Goal: Transaction & Acquisition: Purchase product/service

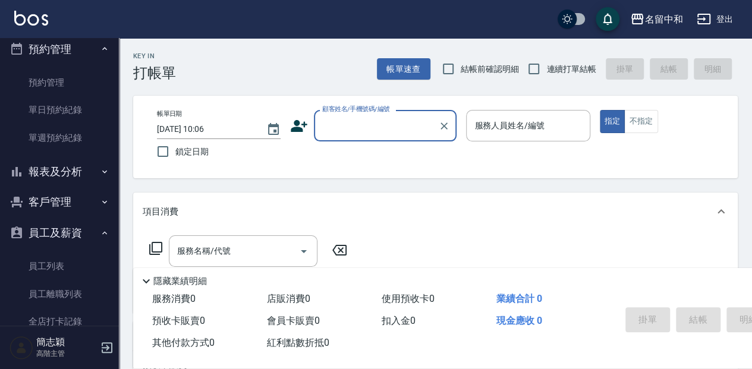
scroll to position [396, 0]
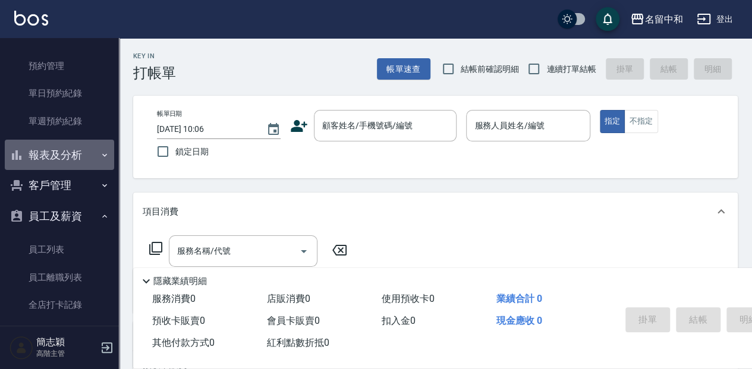
click at [84, 150] on button "報表及分析" at bounding box center [59, 155] width 109 height 31
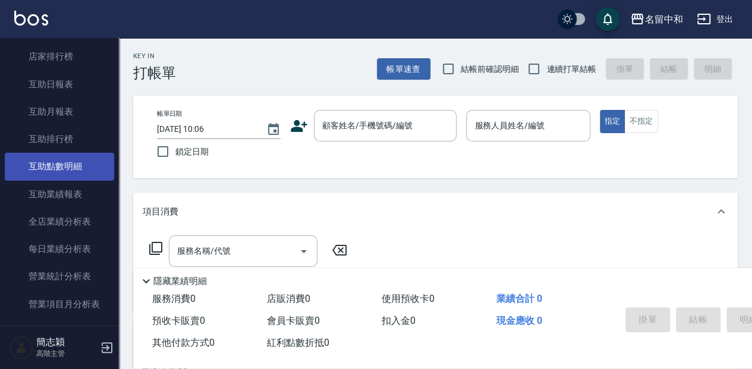
scroll to position [674, 0]
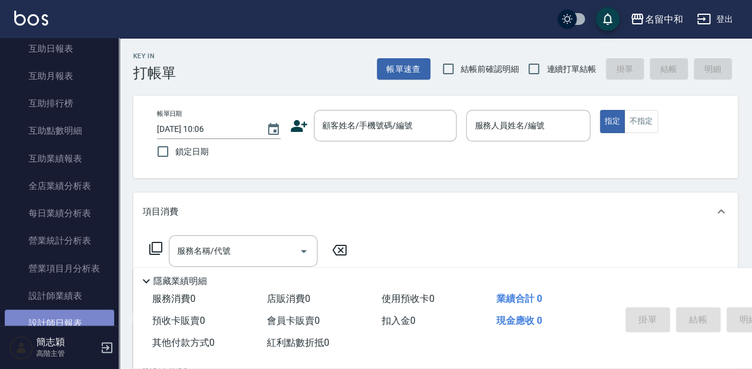
click at [67, 323] on link "設計師日報表" at bounding box center [59, 323] width 109 height 27
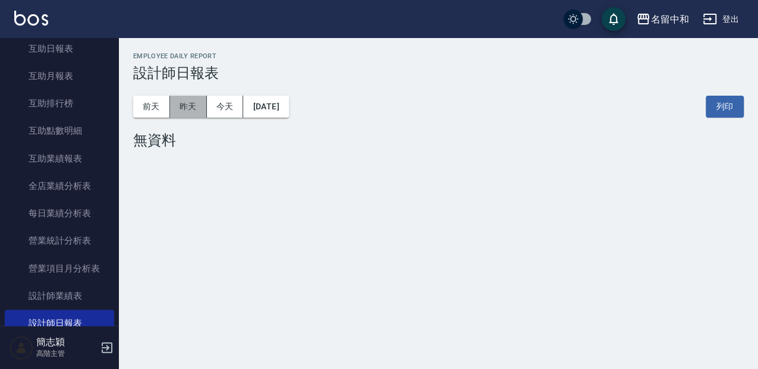
click at [187, 107] on button "昨天" at bounding box center [188, 107] width 37 height 22
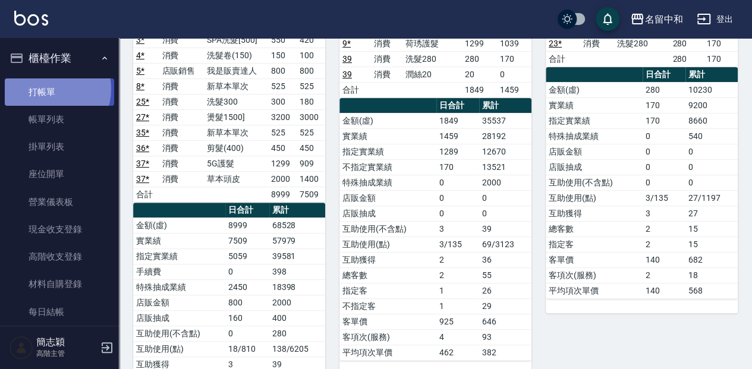
click at [49, 89] on link "打帳單" at bounding box center [59, 91] width 109 height 27
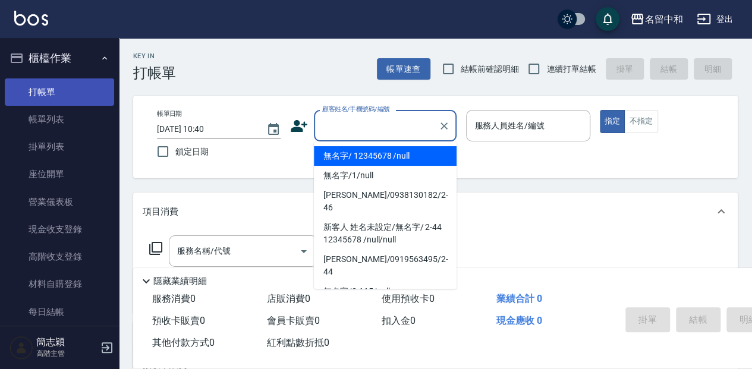
type input "無名字/ 12345678 /null"
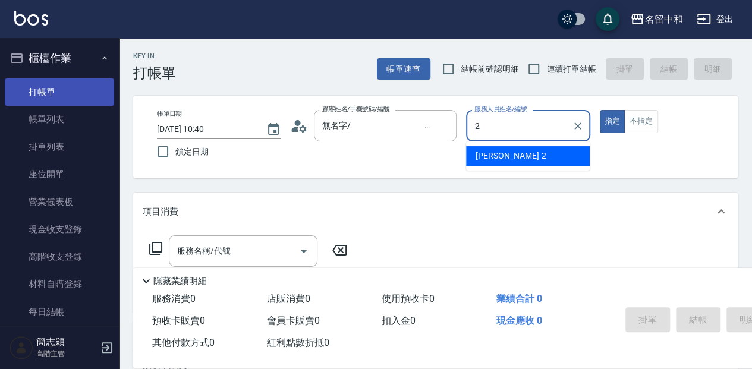
type input "[PERSON_NAME]-2"
type button "true"
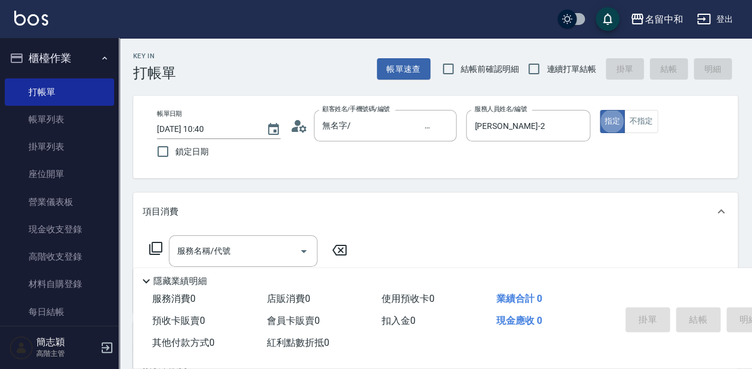
click at [151, 252] on icon at bounding box center [156, 248] width 14 height 14
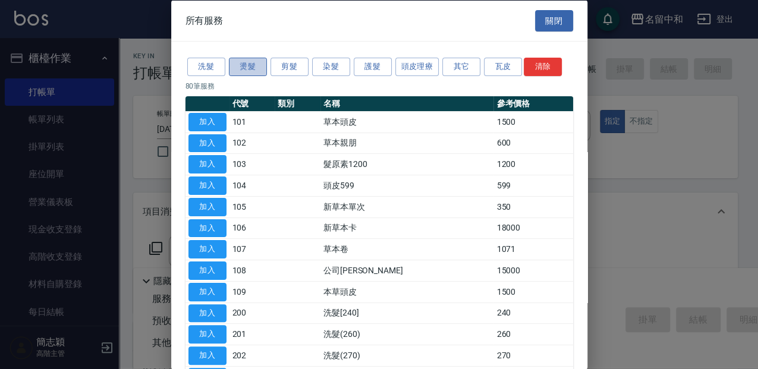
click at [249, 67] on button "燙髮" at bounding box center [248, 67] width 38 height 18
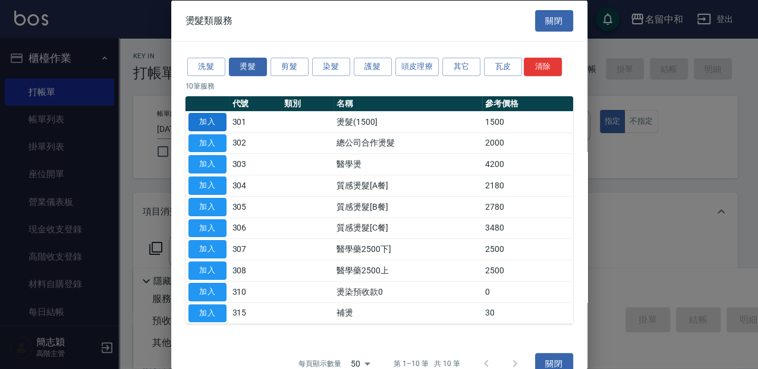
click at [216, 121] on button "加入" at bounding box center [207, 121] width 38 height 18
type input "燙髮(1500](301)"
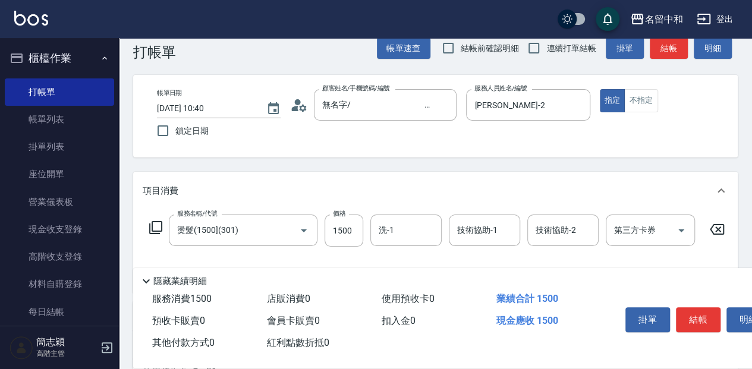
scroll to position [39, 0]
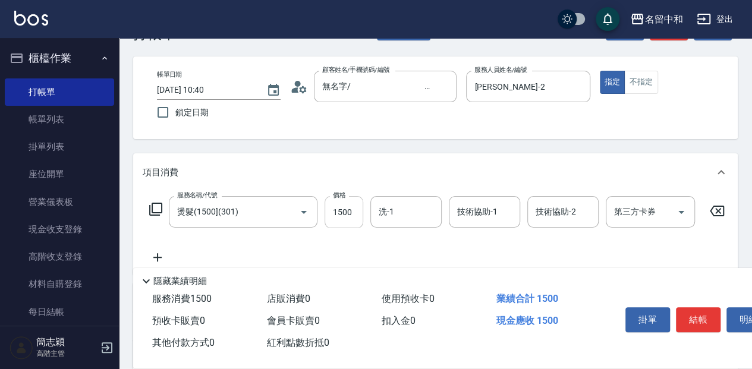
click at [358, 215] on input "1500" at bounding box center [344, 212] width 39 height 32
type input "2400"
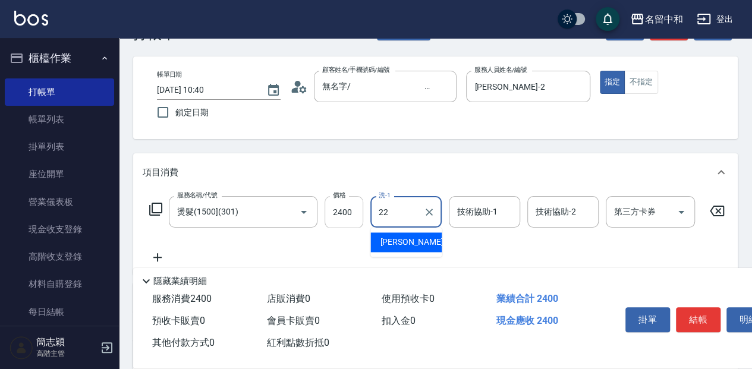
type input "品絜-22"
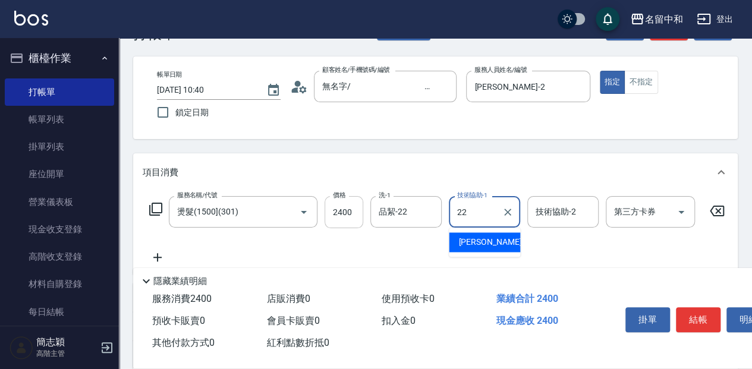
type input "品絜-22"
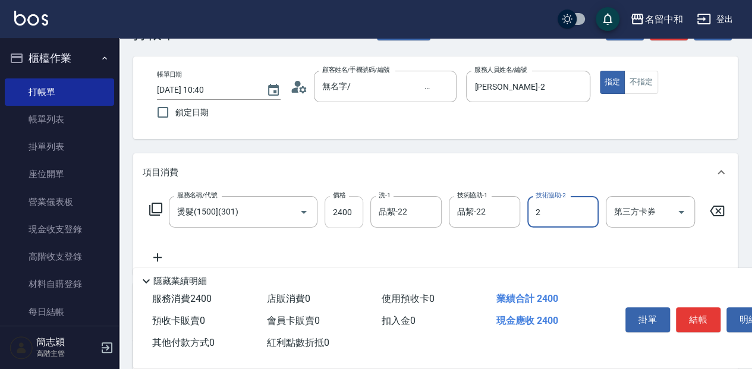
type input "[PERSON_NAME]-2"
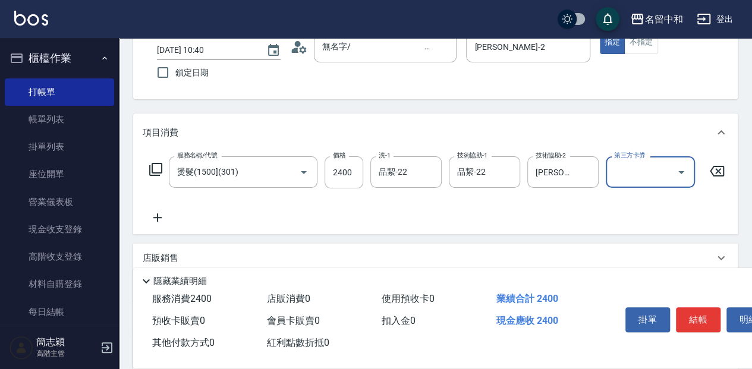
scroll to position [158, 0]
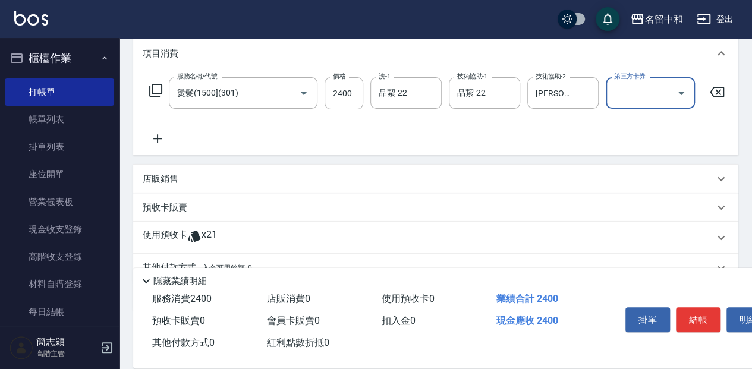
click at [169, 181] on p "店販銷售" at bounding box center [161, 179] width 36 height 12
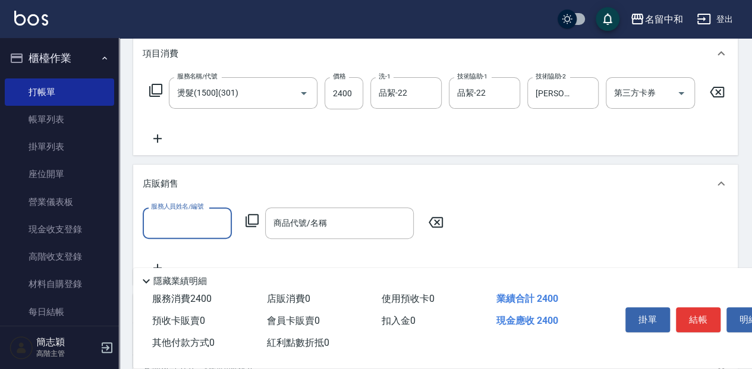
scroll to position [0, 0]
type input "[PERSON_NAME]-2"
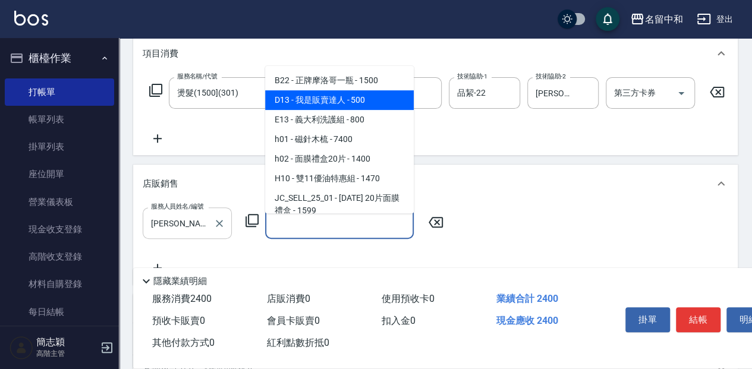
type input "我是販賣達人"
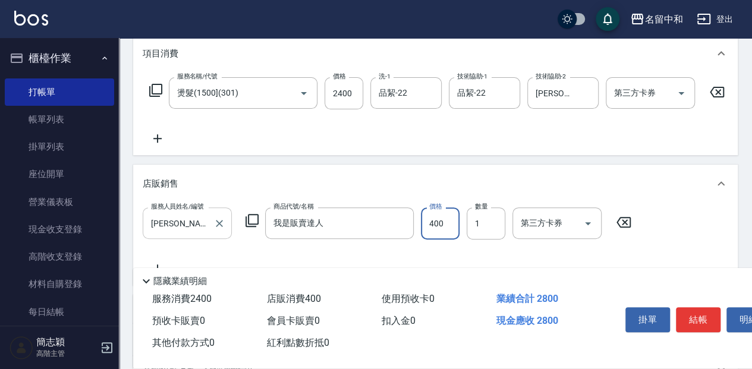
type input "400"
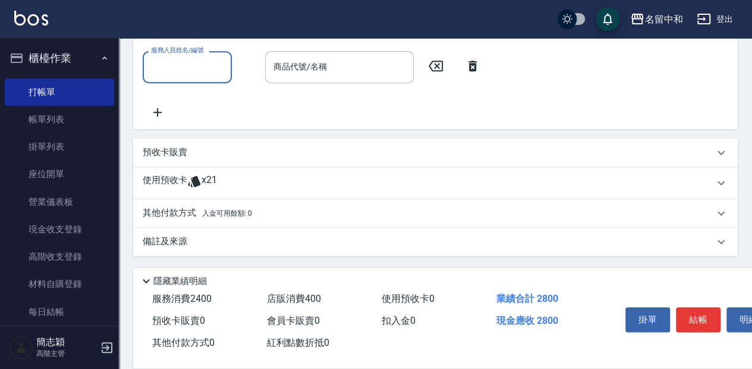
scroll to position [366, 0]
click at [203, 212] on span "入金可用餘額: 0" at bounding box center [227, 213] width 51 height 8
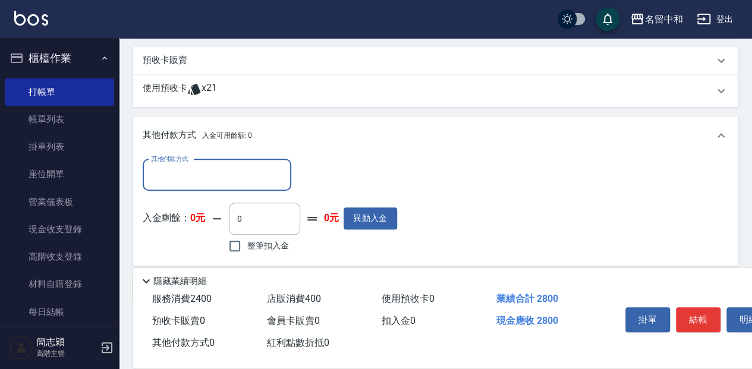
scroll to position [485, 0]
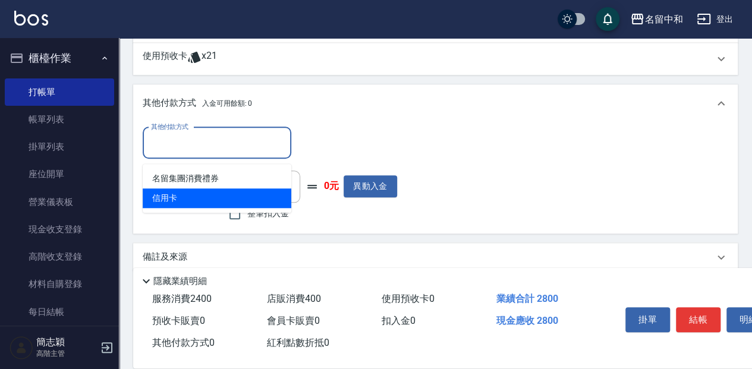
type input "信用卡"
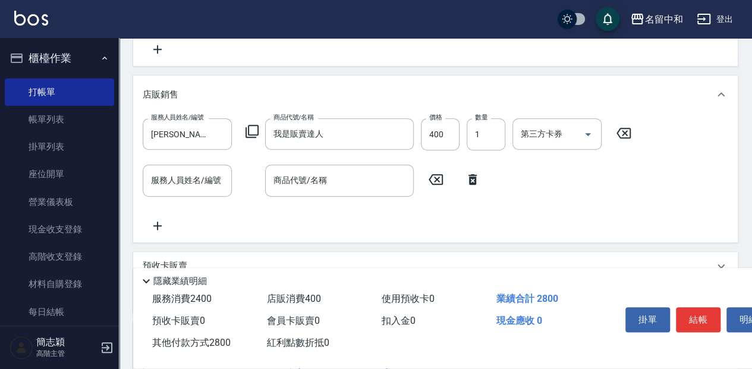
scroll to position [247, 0]
click at [477, 187] on icon at bounding box center [473, 179] width 30 height 14
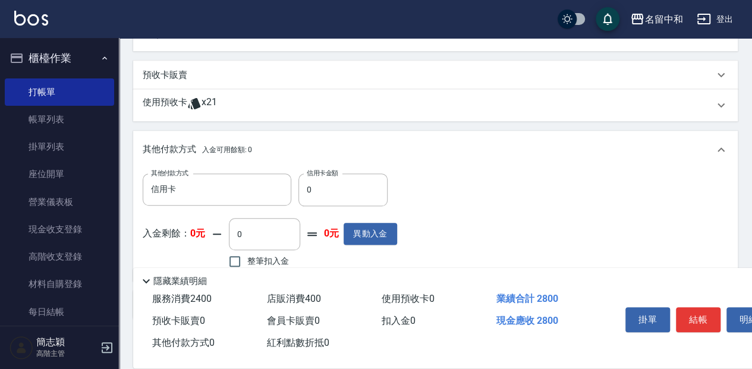
scroll to position [396, 0]
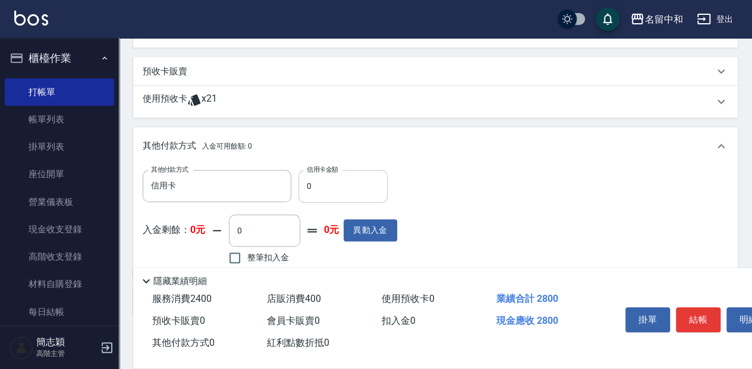
click at [370, 191] on input "0" at bounding box center [342, 186] width 89 height 32
type input "2800"
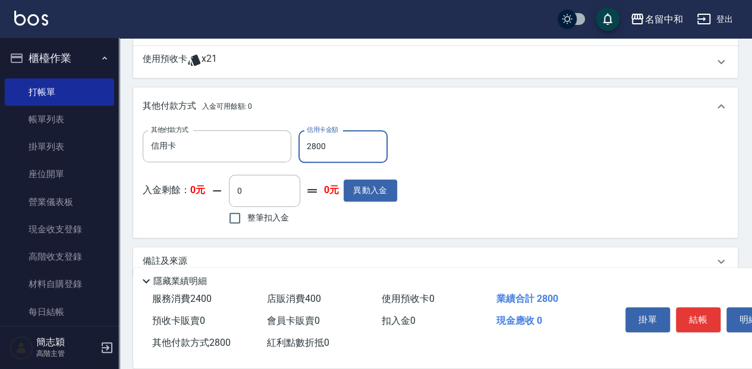
click at [464, 249] on div "項目消費 服務名稱/代號 燙髮(1500](301) 服務名稱/代號 價格 2400 價格 洗-1 品絜-22 洗-1 技術協助-1 品絜-22 技術協助-1…" at bounding box center [435, 16] width 605 height 519
click at [694, 315] on button "結帳" at bounding box center [698, 319] width 45 height 25
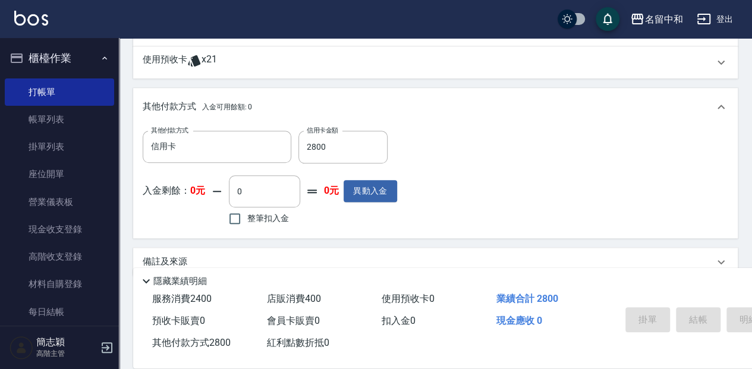
scroll to position [415, 0]
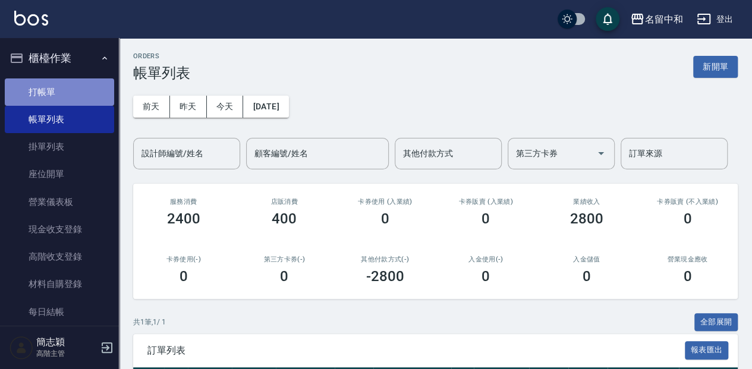
click at [68, 95] on link "打帳單" at bounding box center [59, 91] width 109 height 27
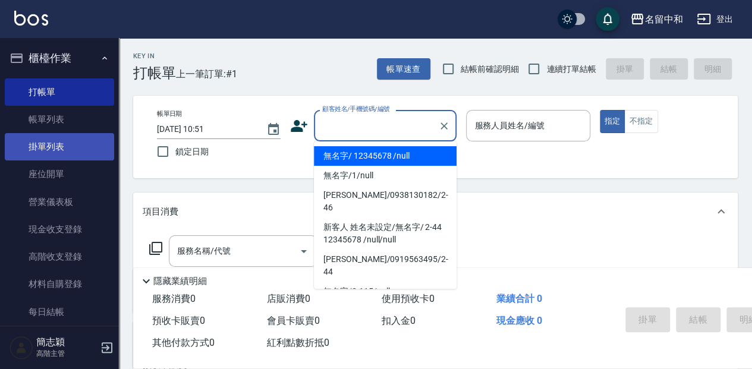
type input "無名字/ 12345678 /null"
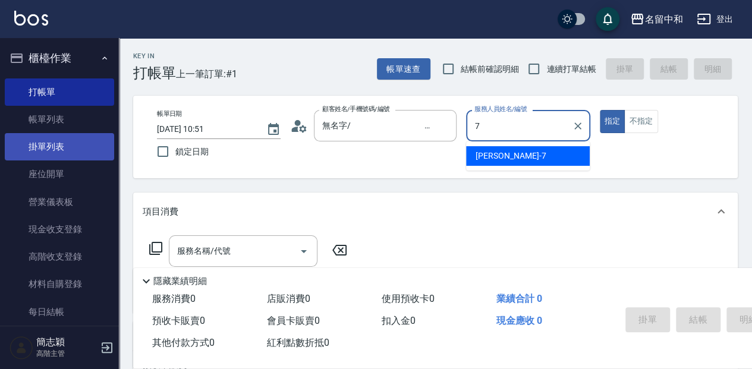
type input "[PERSON_NAME]-7"
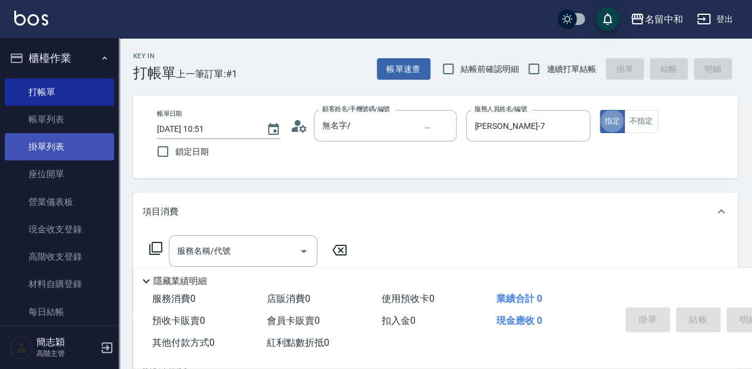
type button "true"
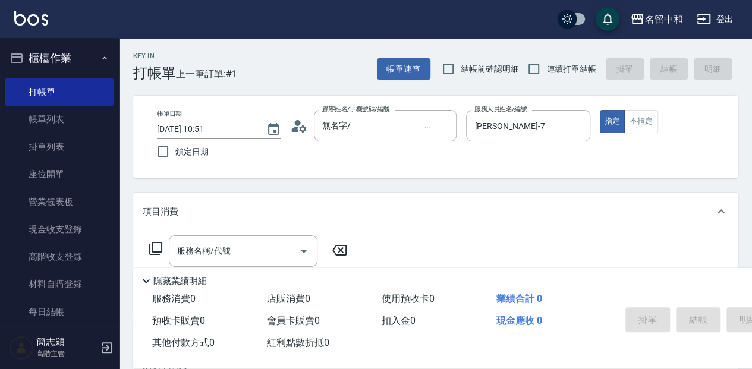
click at [152, 243] on icon at bounding box center [155, 248] width 13 height 13
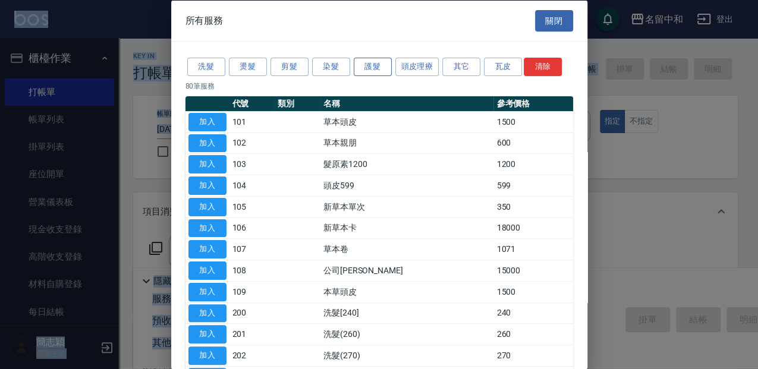
click at [372, 72] on button "護髮" at bounding box center [373, 67] width 38 height 18
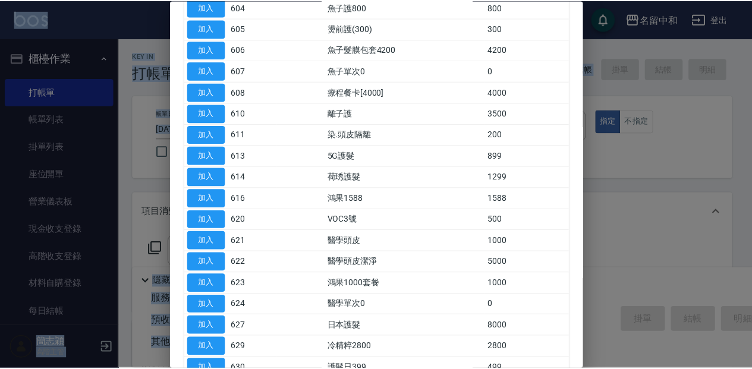
scroll to position [198, 0]
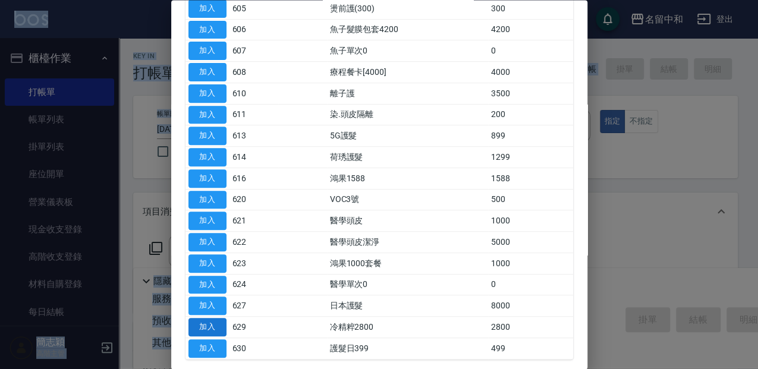
click at [207, 319] on button "加入" at bounding box center [207, 328] width 38 height 18
type input "冷精粹2800(629)"
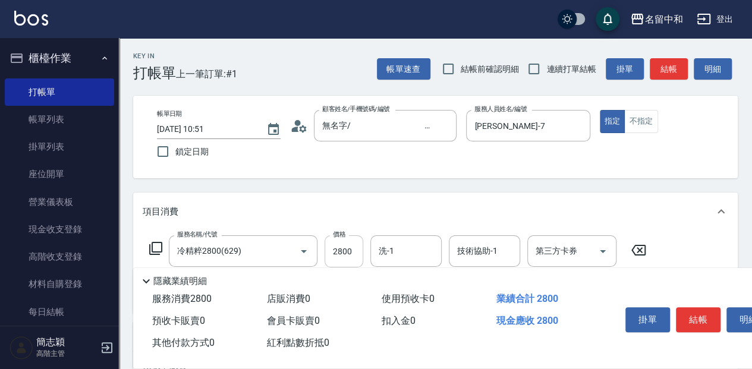
click at [351, 250] on input "2800" at bounding box center [344, 251] width 39 height 32
type input "5600"
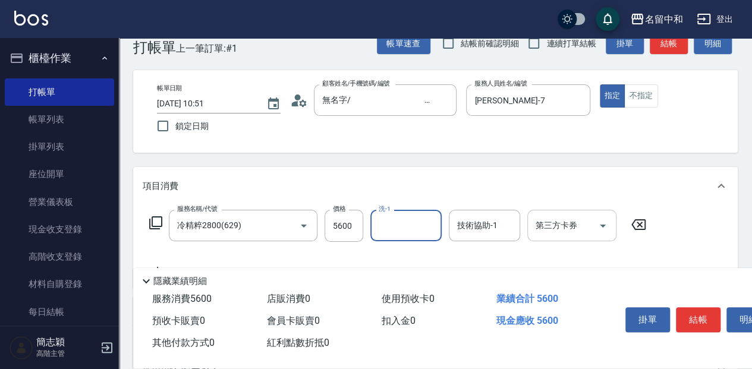
scroll to position [39, 0]
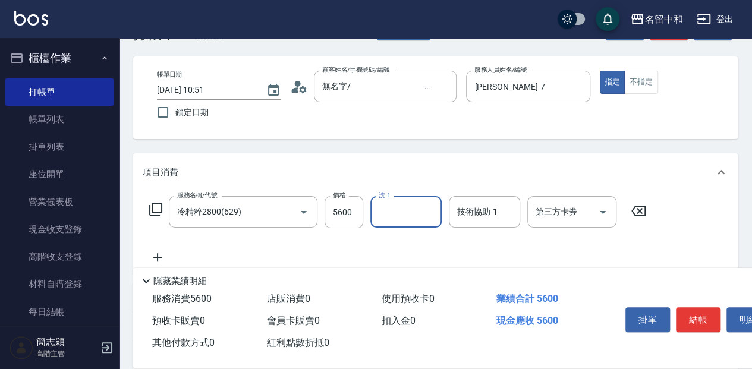
click at [706, 320] on button "結帳" at bounding box center [698, 319] width 45 height 25
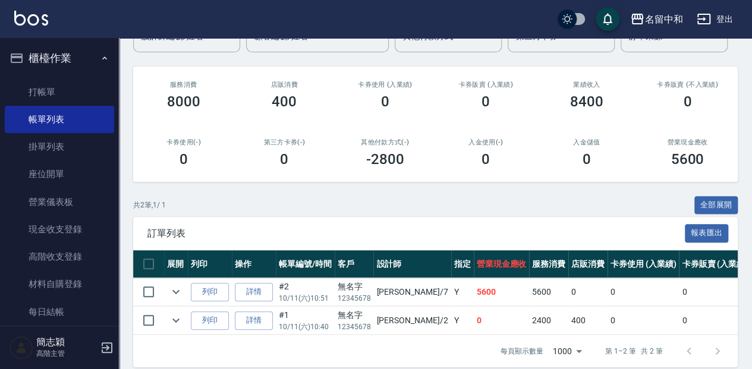
scroll to position [134, 0]
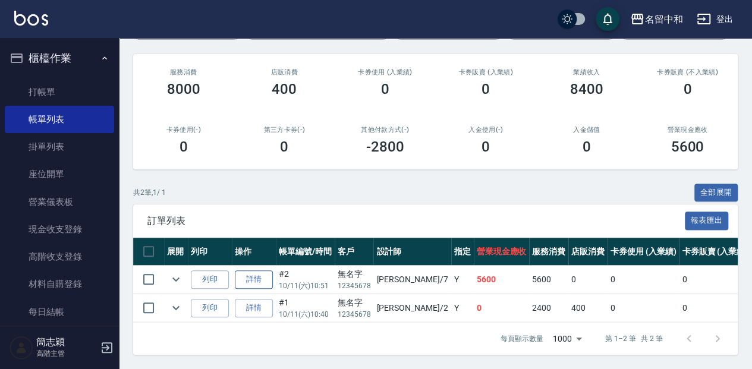
click at [253, 278] on link "詳情" at bounding box center [254, 280] width 38 height 18
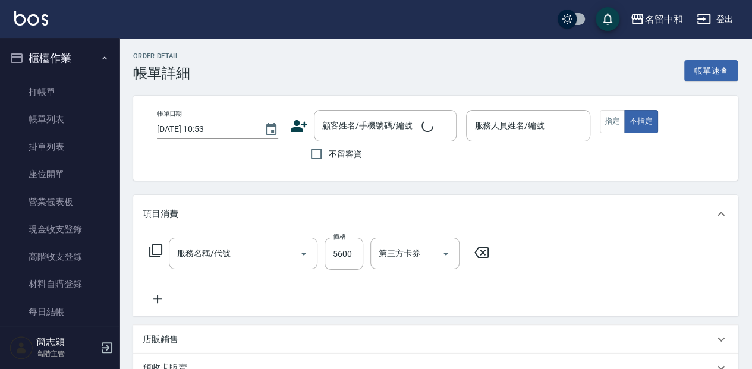
type input "[DATE] 10:51"
type input "[PERSON_NAME]-7"
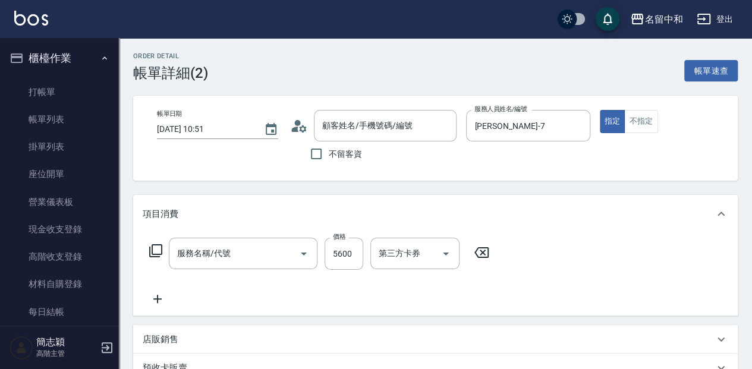
type input "無名字/ 12345678 /null"
type input "冷精粹2800(629)"
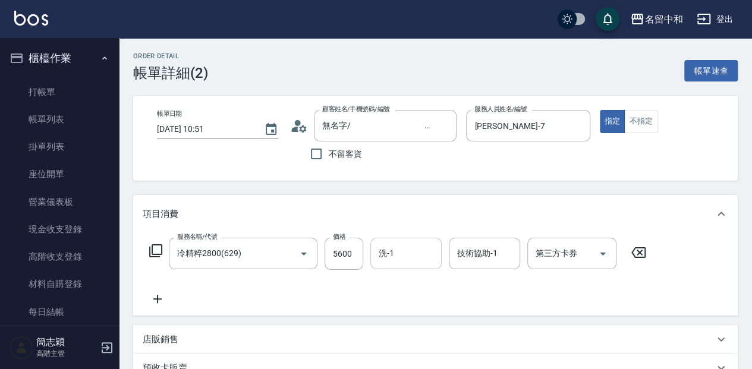
click at [420, 260] on input "洗-1" at bounding box center [406, 253] width 61 height 21
type input "[PERSON_NAME]-7"
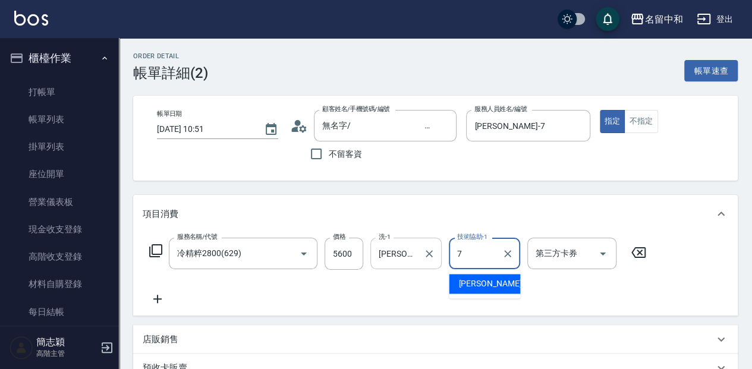
type input "[PERSON_NAME]-7"
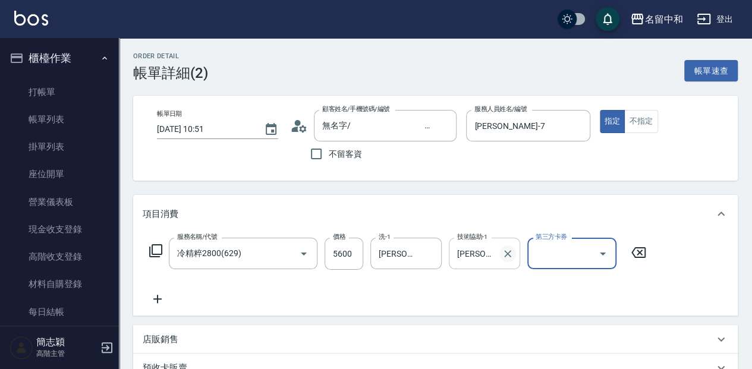
click at [509, 254] on icon "Clear" at bounding box center [507, 253] width 7 height 7
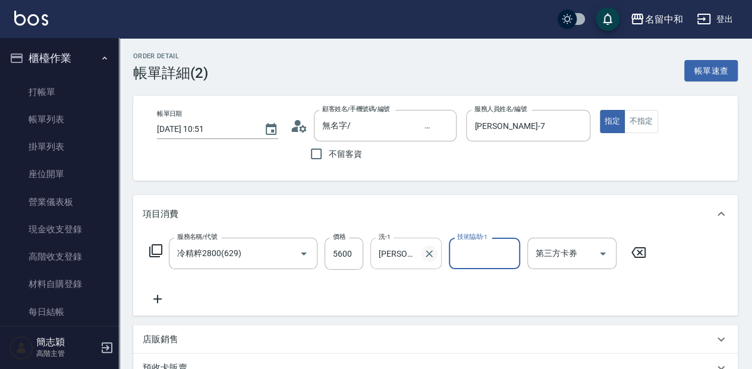
click at [434, 253] on icon "Clear" at bounding box center [429, 254] width 12 height 12
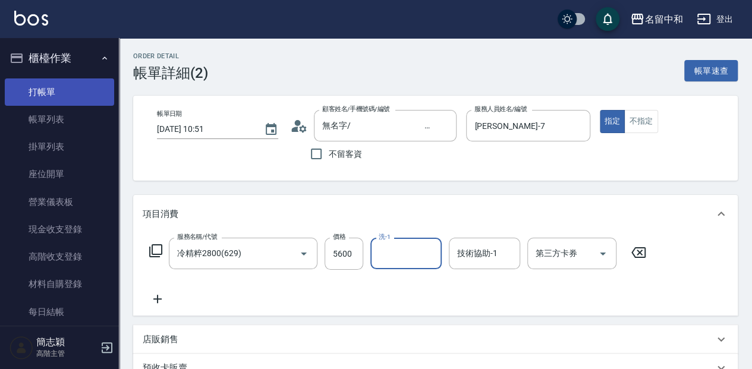
drag, startPoint x: 55, startPoint y: 87, endPoint x: 58, endPoint y: 98, distance: 11.3
click at [55, 87] on link "打帳單" at bounding box center [59, 91] width 109 height 27
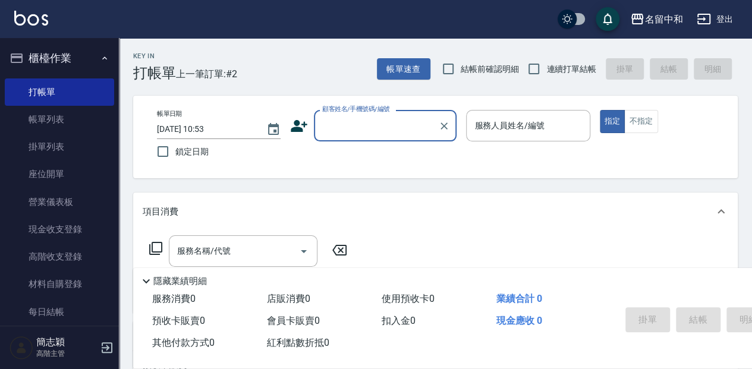
click at [63, 114] on link "帳單列表" at bounding box center [59, 119] width 109 height 27
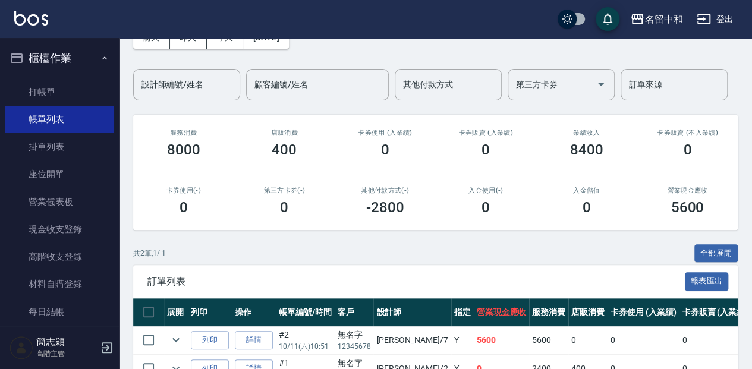
scroll to position [119, 0]
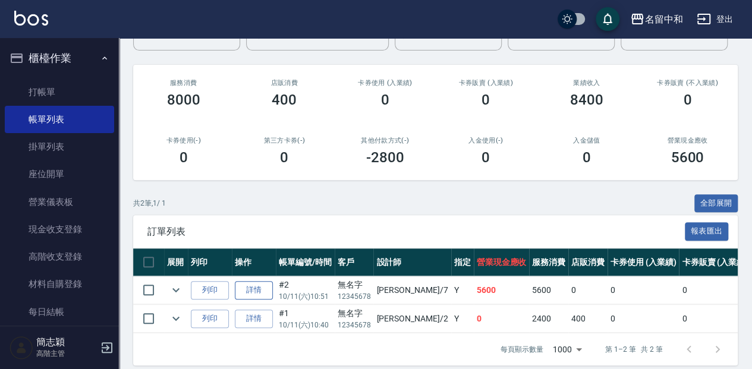
click at [249, 293] on link "詳情" at bounding box center [254, 290] width 38 height 18
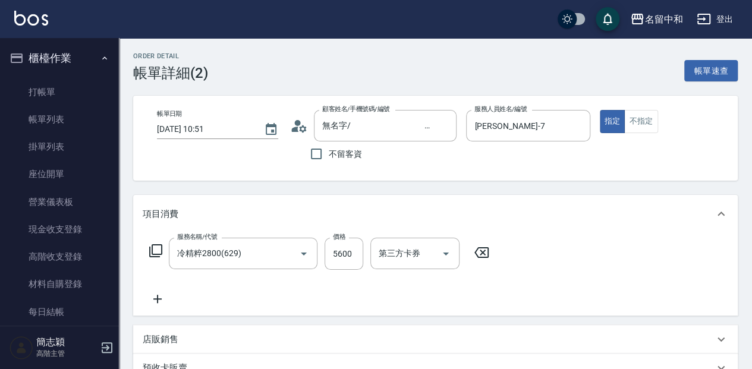
type input "無名字/ 12345678 /null"
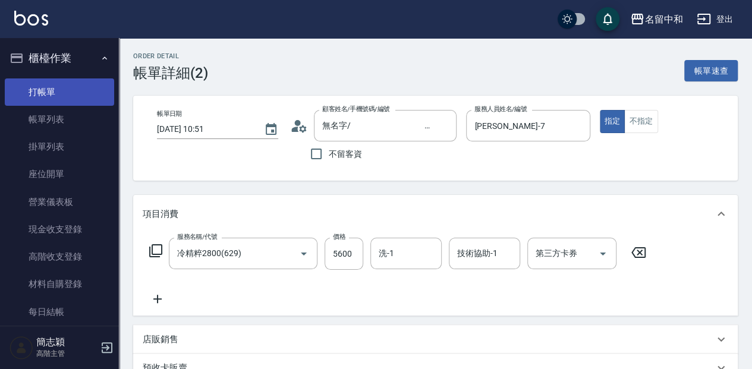
click at [67, 93] on link "打帳單" at bounding box center [59, 91] width 109 height 27
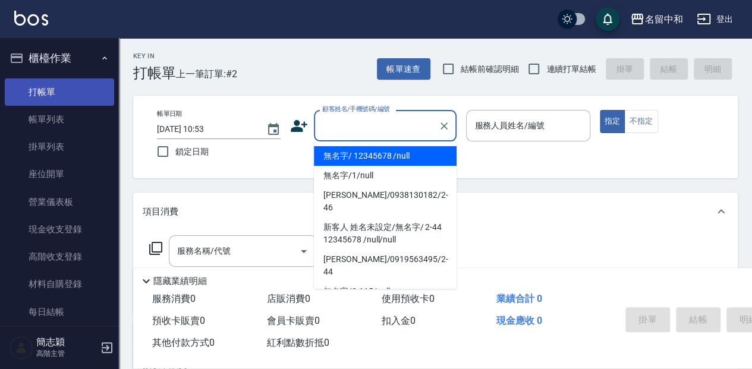
type input "無名字/ 12345678 /null"
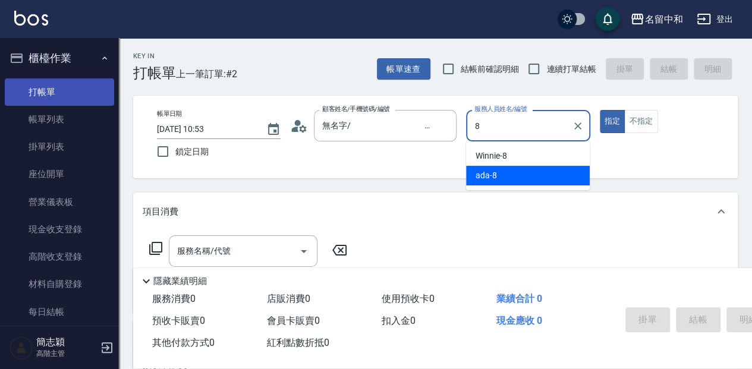
type input "ada-8"
type button "true"
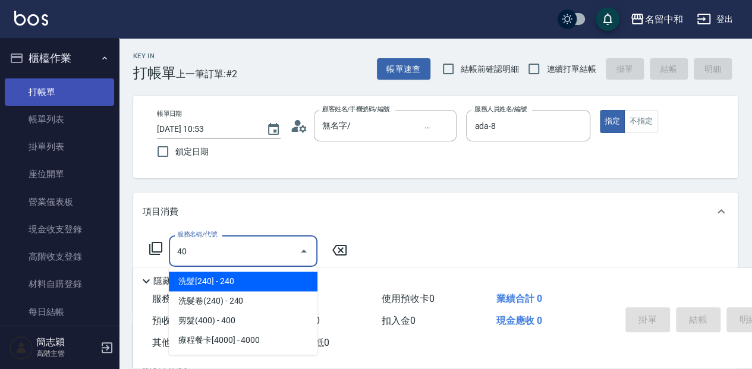
type input "401"
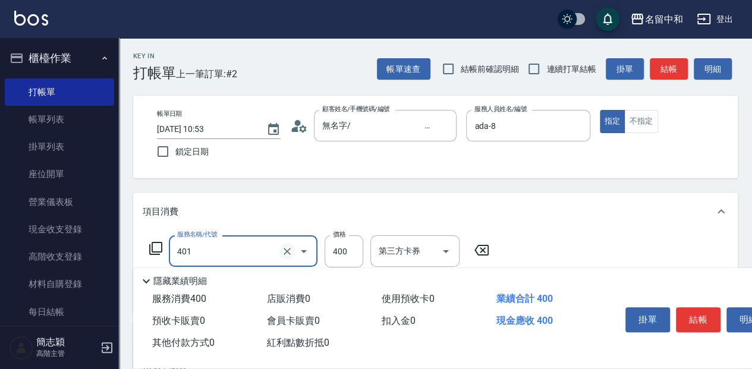
click at [288, 250] on icon "Clear" at bounding box center [287, 251] width 7 height 7
click at [258, 246] on input "服務名稱/代號" at bounding box center [226, 251] width 105 height 21
type input "洗髮300(221)"
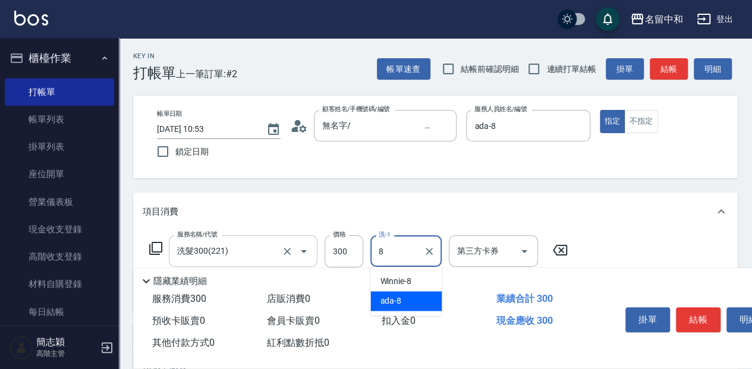
type input "ada-8"
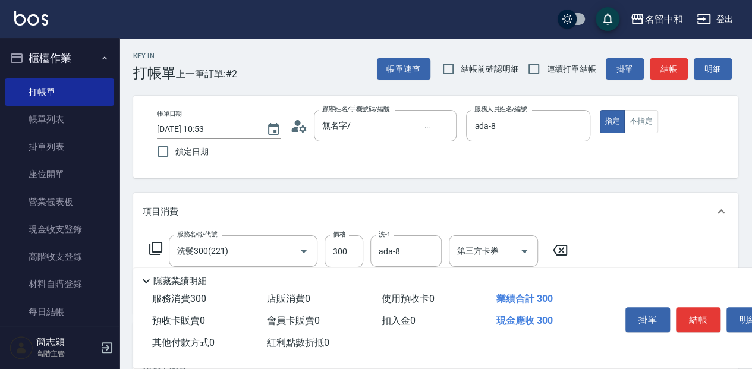
click at [158, 246] on icon at bounding box center [156, 248] width 14 height 14
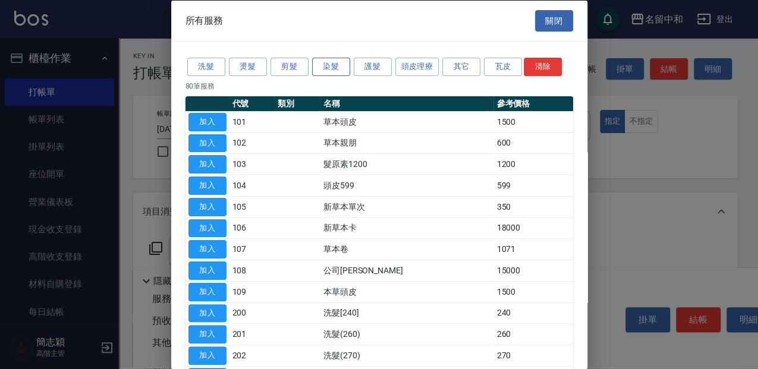
click at [335, 64] on button "染髮" at bounding box center [331, 67] width 38 height 18
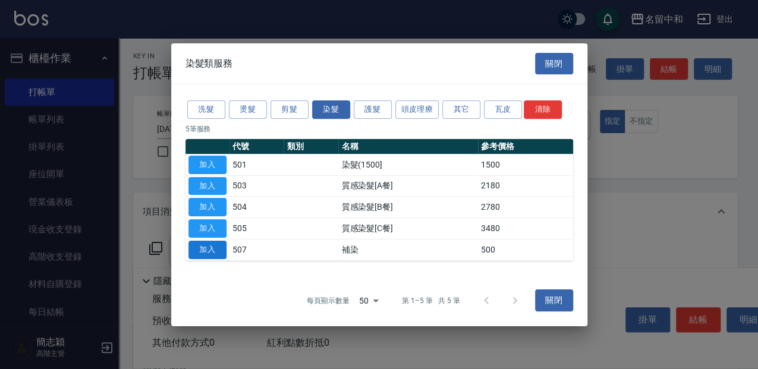
click at [211, 247] on button "加入" at bounding box center [207, 250] width 38 height 18
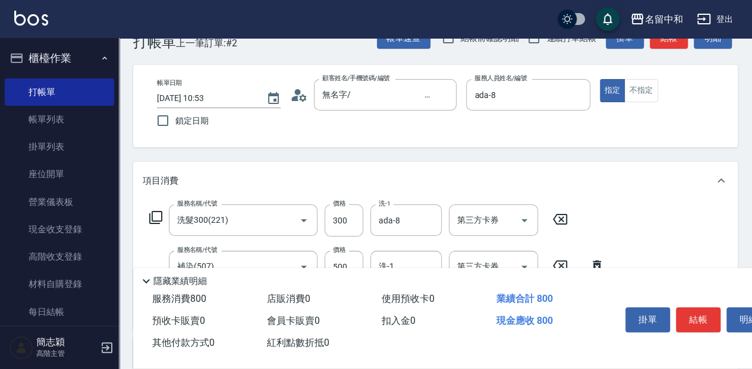
scroll to position [39, 0]
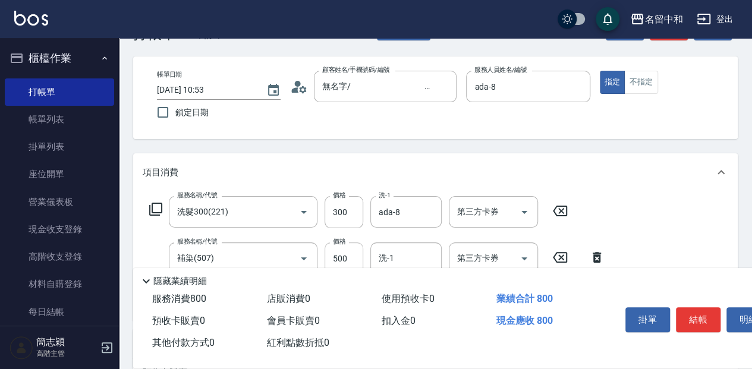
click at [356, 259] on input "500" at bounding box center [344, 259] width 39 height 32
type input "1000"
type input "ada-8"
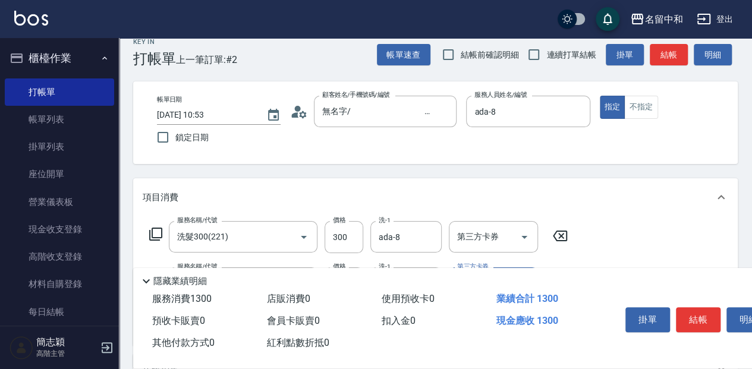
scroll to position [0, 0]
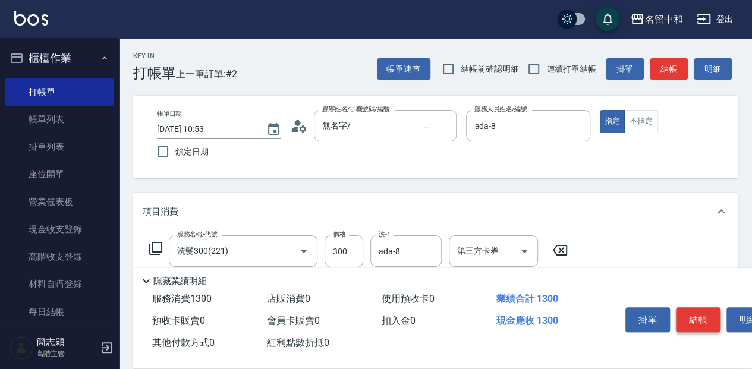
click at [710, 322] on button "結帳" at bounding box center [698, 319] width 45 height 25
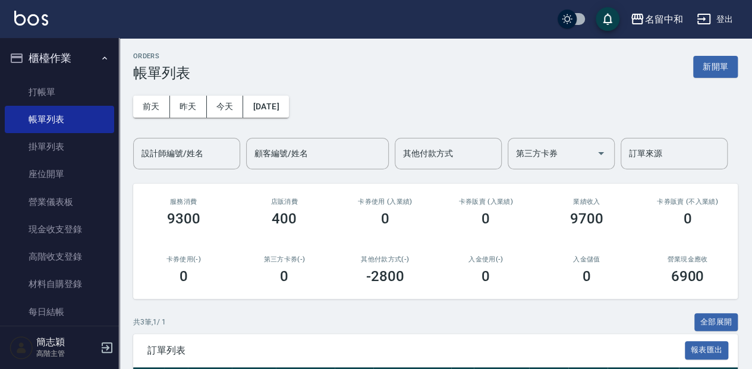
click at [49, 76] on ul "打帳單 帳單列表 掛單列表 座位開單 營業儀表板 現金收支登錄 高階收支登錄 材料自購登錄 每日結帳 排班表 現場電腦打卡 掃碼打卡" at bounding box center [59, 243] width 109 height 339
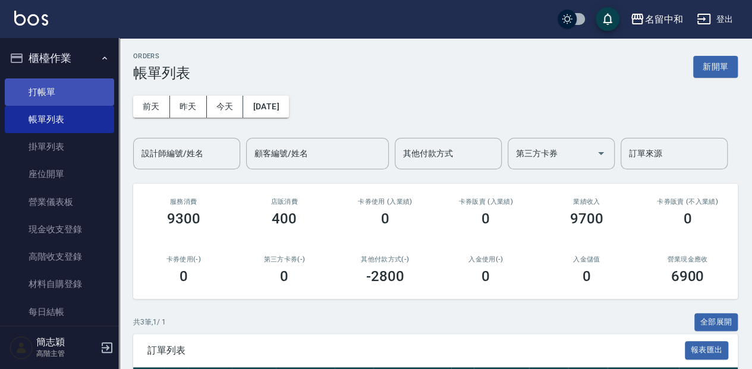
drag, startPoint x: 57, startPoint y: 89, endPoint x: 65, endPoint y: 89, distance: 8.3
click at [58, 89] on link "打帳單" at bounding box center [59, 91] width 109 height 27
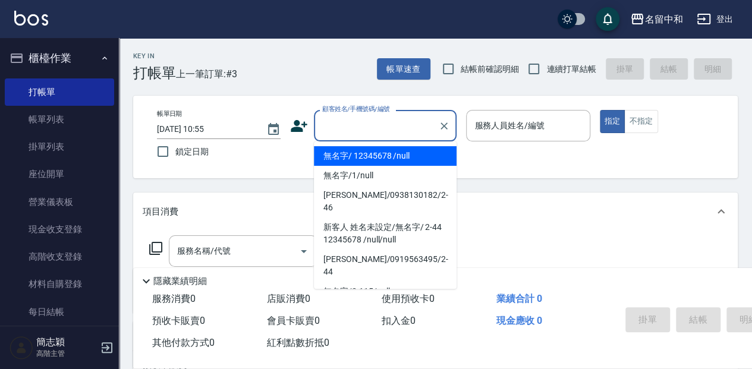
type input "無名字/ 12345678 /null"
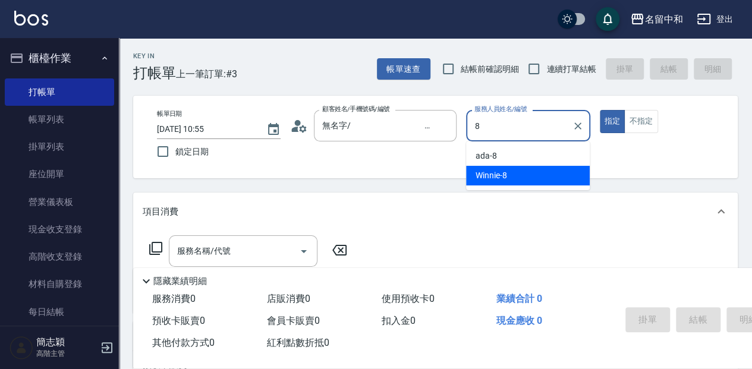
type input "Winnie-8"
type button "true"
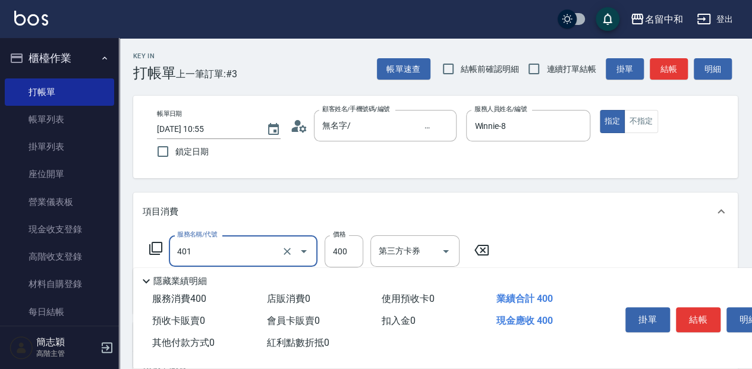
type input "剪髮(400)(401)"
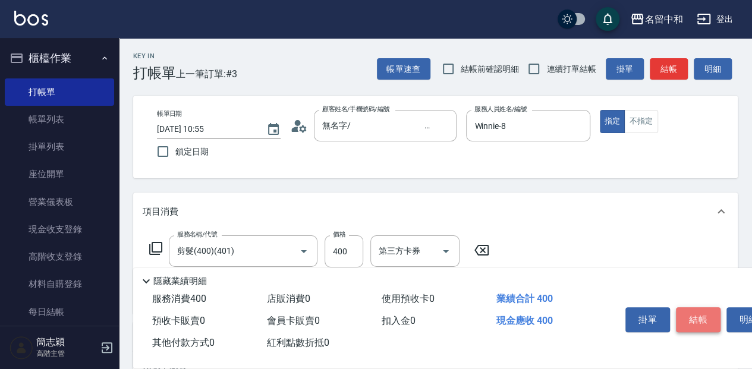
click at [694, 319] on button "結帳" at bounding box center [698, 319] width 45 height 25
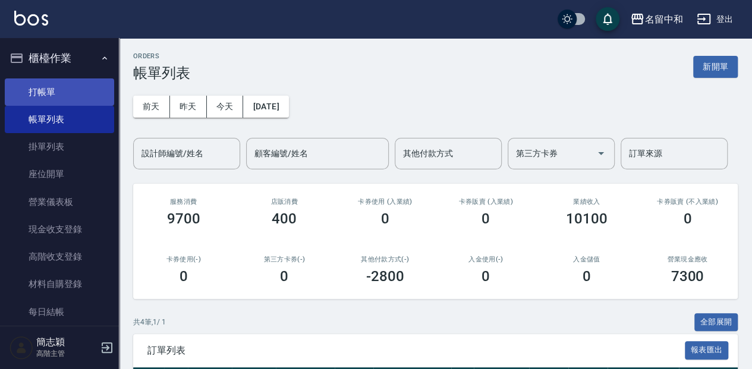
drag, startPoint x: 68, startPoint y: 86, endPoint x: 75, endPoint y: 80, distance: 9.3
click at [68, 86] on link "打帳單" at bounding box center [59, 91] width 109 height 27
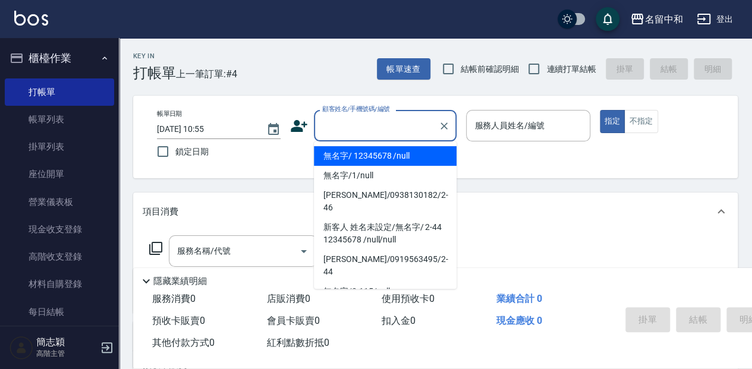
type input "無名字/ 12345678 /null"
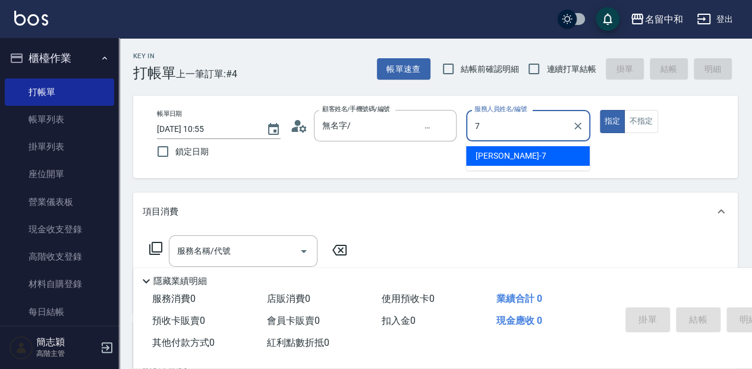
type input "[PERSON_NAME]-7"
type button "true"
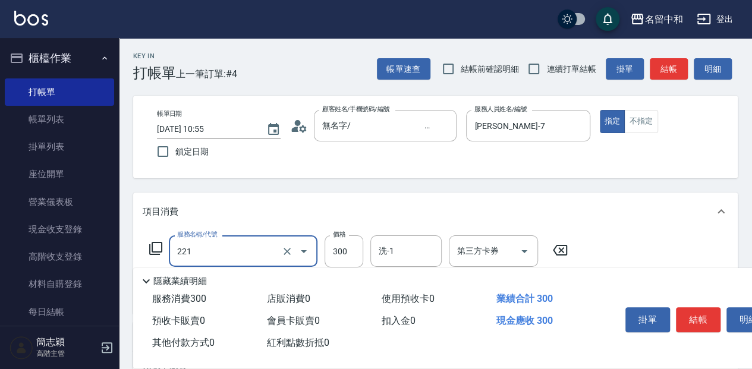
type input "洗髮300(221)"
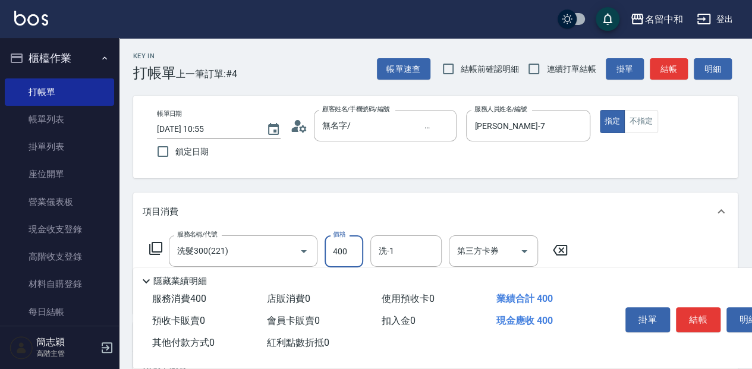
type input "400"
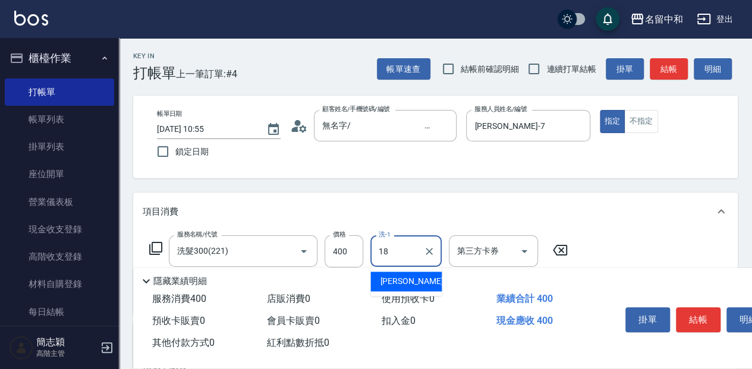
type input "[PERSON_NAME]-18"
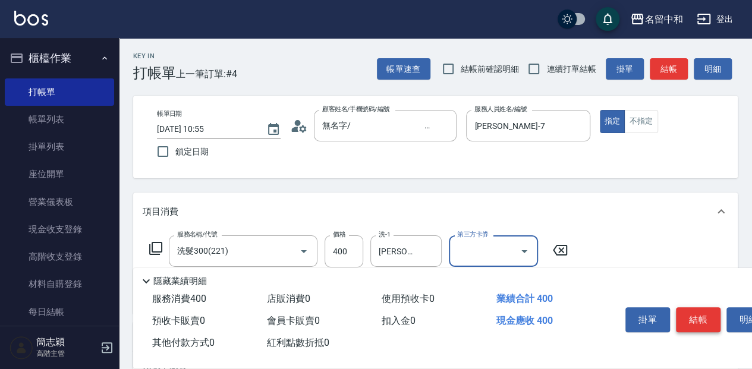
click at [706, 315] on button "結帳" at bounding box center [698, 319] width 45 height 25
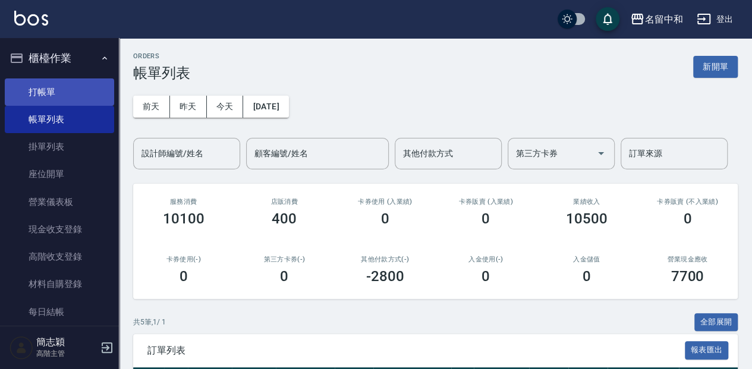
click at [63, 100] on link "打帳單" at bounding box center [59, 91] width 109 height 27
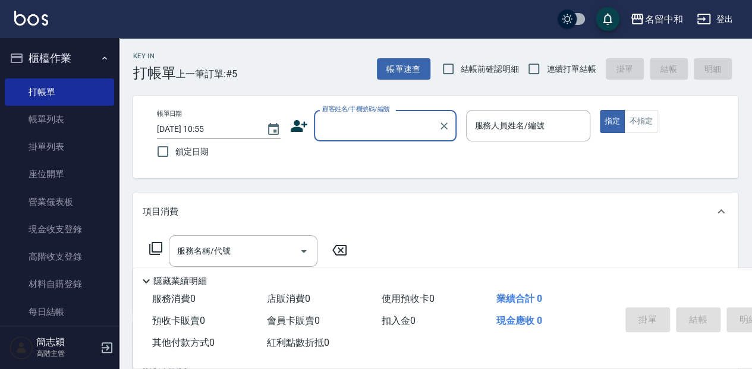
click at [325, 67] on div "Key In 打帳單 上一筆訂單:#5 帳單速查 結帳前確認明細 連續打單結帳 掛單 結帳 明細" at bounding box center [428, 59] width 619 height 43
